Goal: Transaction & Acquisition: Purchase product/service

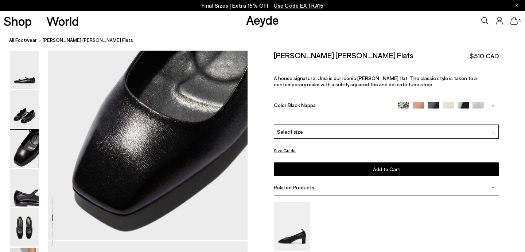
scroll to position [519, 0]
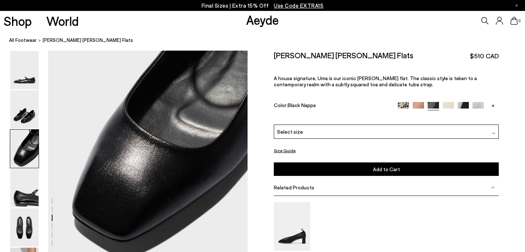
click at [462, 102] on img at bounding box center [462, 107] width 11 height 11
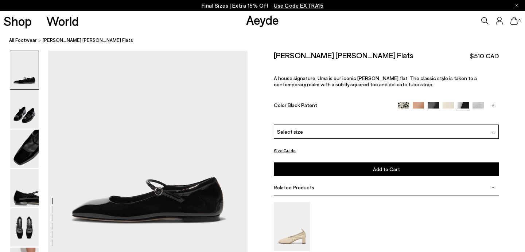
click at [370, 125] on div "Select size" at bounding box center [386, 132] width 225 height 14
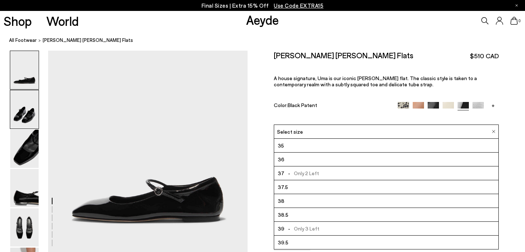
click at [19, 117] on img at bounding box center [24, 109] width 28 height 38
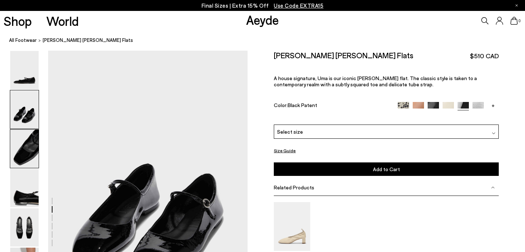
click at [25, 141] on img at bounding box center [24, 149] width 28 height 38
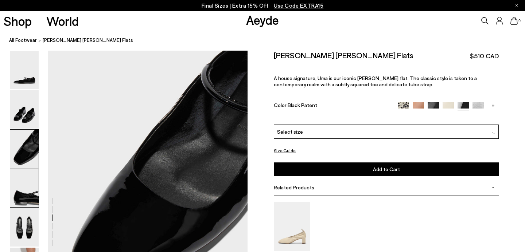
click at [32, 185] on img at bounding box center [24, 188] width 28 height 38
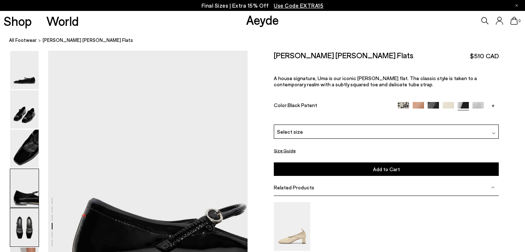
click at [30, 227] on img at bounding box center [24, 227] width 28 height 38
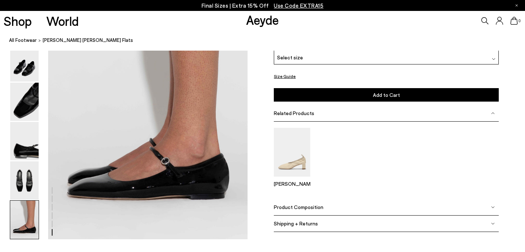
scroll to position [1340, 0]
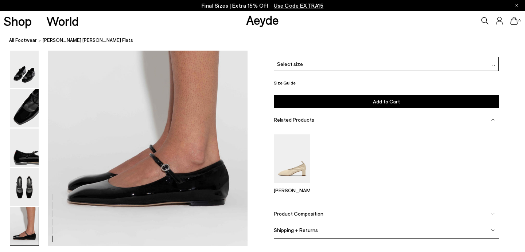
click at [321, 71] on div "Select size" at bounding box center [386, 64] width 225 height 14
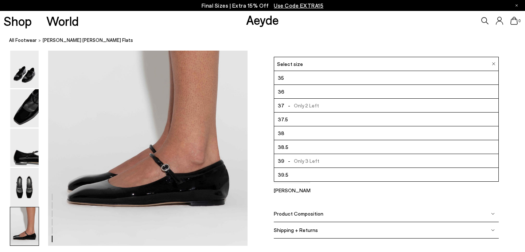
click at [307, 137] on li "38" at bounding box center [386, 133] width 224 height 14
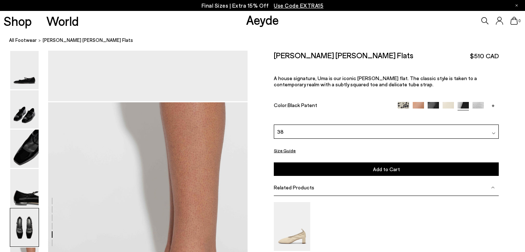
scroll to position [1217, 0]
click at [302, 55] on h2 "[PERSON_NAME] [PERSON_NAME] Flats" at bounding box center [344, 55] width 140 height 9
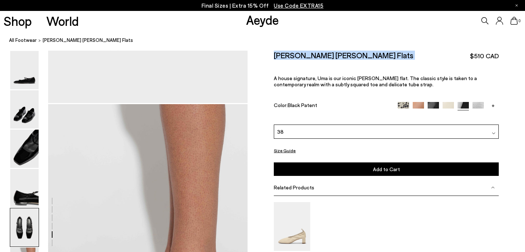
click at [302, 55] on h2 "[PERSON_NAME] [PERSON_NAME] Flats" at bounding box center [344, 55] width 140 height 9
click at [321, 125] on div "38" at bounding box center [386, 132] width 225 height 14
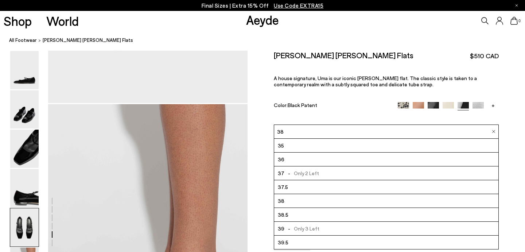
click at [311, 180] on li "37.5" at bounding box center [386, 187] width 224 height 14
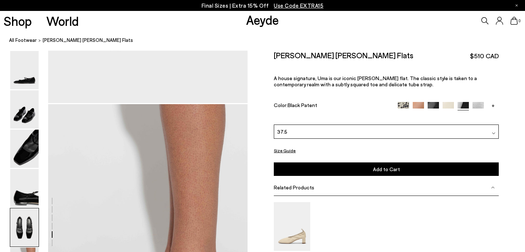
click at [262, 123] on div "Size Guide Shoes Belt Our shoes come in European sizing. The easiest way to mea…" at bounding box center [385, 182] width 277 height 263
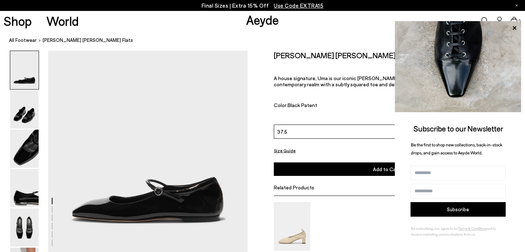
click at [266, 106] on div "Size Guide Shoes Belt Our shoes come in European sizing. The easiest way to mea…" at bounding box center [385, 182] width 277 height 263
click at [270, 71] on div "Size Guide Shoes Belt Our shoes come in European sizing. The easiest way to mea…" at bounding box center [385, 182] width 277 height 263
click at [514, 26] on icon at bounding box center [513, 27] width 9 height 9
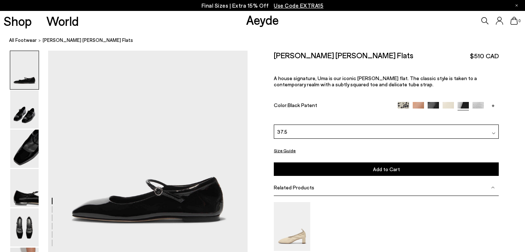
click at [348, 162] on button "Add to Cart Select a Size First" at bounding box center [386, 168] width 225 height 13
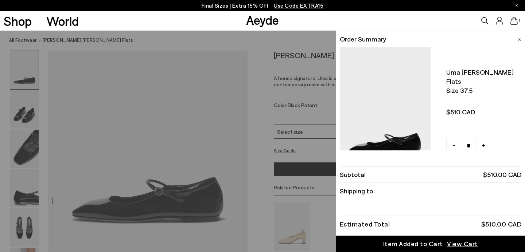
click at [515, 21] on icon at bounding box center [513, 21] width 7 height 8
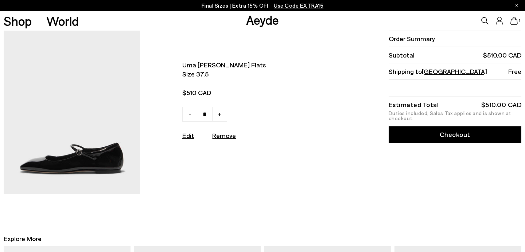
scroll to position [6, 0]
